Goal: Communication & Community: Answer question/provide support

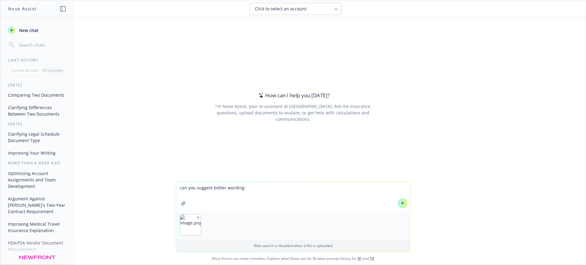
type textarea "can you suggest better wording:"
click at [400, 203] on icon at bounding box center [402, 203] width 4 height 4
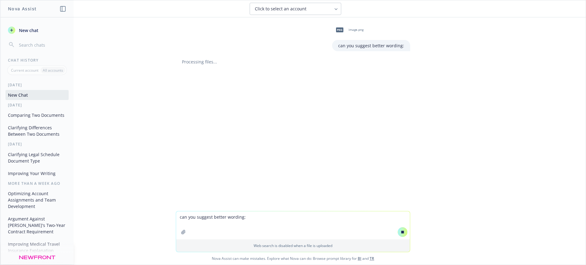
drag, startPoint x: 251, startPoint y: 226, endPoint x: 248, endPoint y: 224, distance: 3.2
click at [251, 226] on textarea "can you suggest better wording:" at bounding box center [293, 225] width 234 height 28
paste textarea "Sauce Labs regularly reviews employee benefits, programs, and perks so that no …"
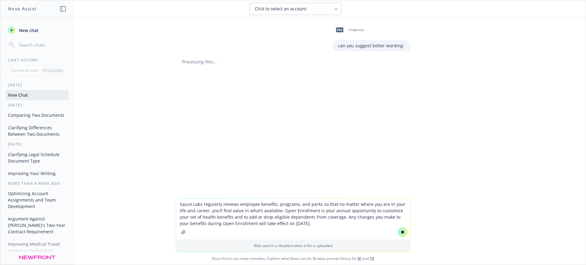
click at [333, 227] on textarea "Sauce Labs regularly reviews employee benefits, programs, and perks so that no …" at bounding box center [293, 219] width 234 height 41
type textarea "Sauce Labs regularly reviews employee benefits, programs, and perks so that no …"
click at [23, 29] on span "New chat" at bounding box center [28, 30] width 21 height 6
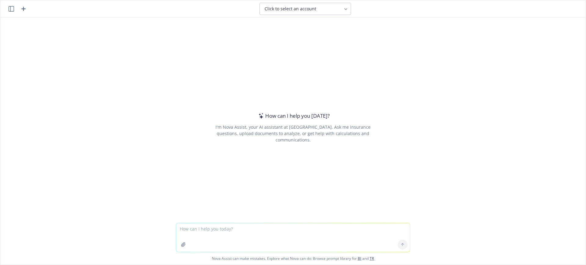
click at [216, 230] on textarea at bounding box center [293, 237] width 234 height 29
type textarea "can you suggest better wording:"
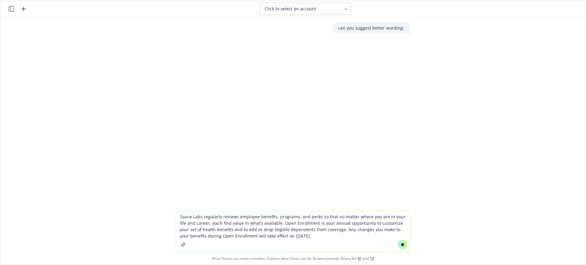
type textarea "Sauce Labs regularly reviews employee benefits, programs, and perks so that no …"
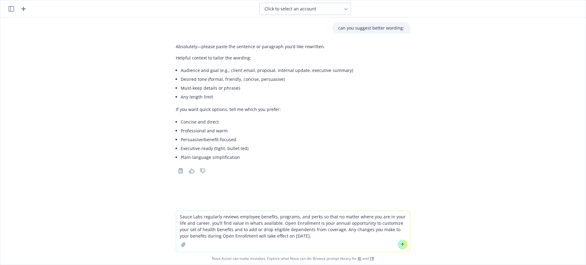
click at [295, 229] on textarea "Sauce Labs regularly reviews employee benefits, programs, and perks so that no …" at bounding box center [293, 231] width 234 height 41
click at [404, 246] on button at bounding box center [403, 245] width 10 height 10
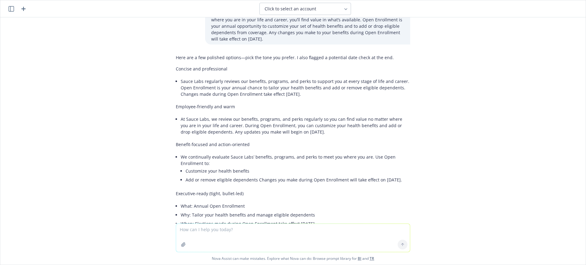
scroll to position [158, 0]
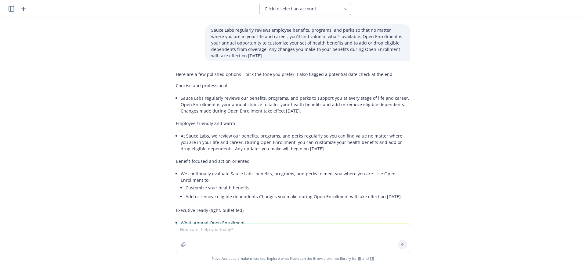
click at [298, 116] on div "Here are a few polished options—pick the tone you prefer. I also flagged a pote…" at bounding box center [293, 203] width 234 height 269
drag, startPoint x: 299, startPoint y: 110, endPoint x: 175, endPoint y: 97, distance: 124.3
click at [181, 97] on li "Sauce Labs regularly reviews our benefits, programs, and perks to support you a…" at bounding box center [295, 105] width 229 height 22
copy li "Sauce Labs regularly reviews our benefits, programs, and perks to support you a…"
